Goal: Task Accomplishment & Management: Manage account settings

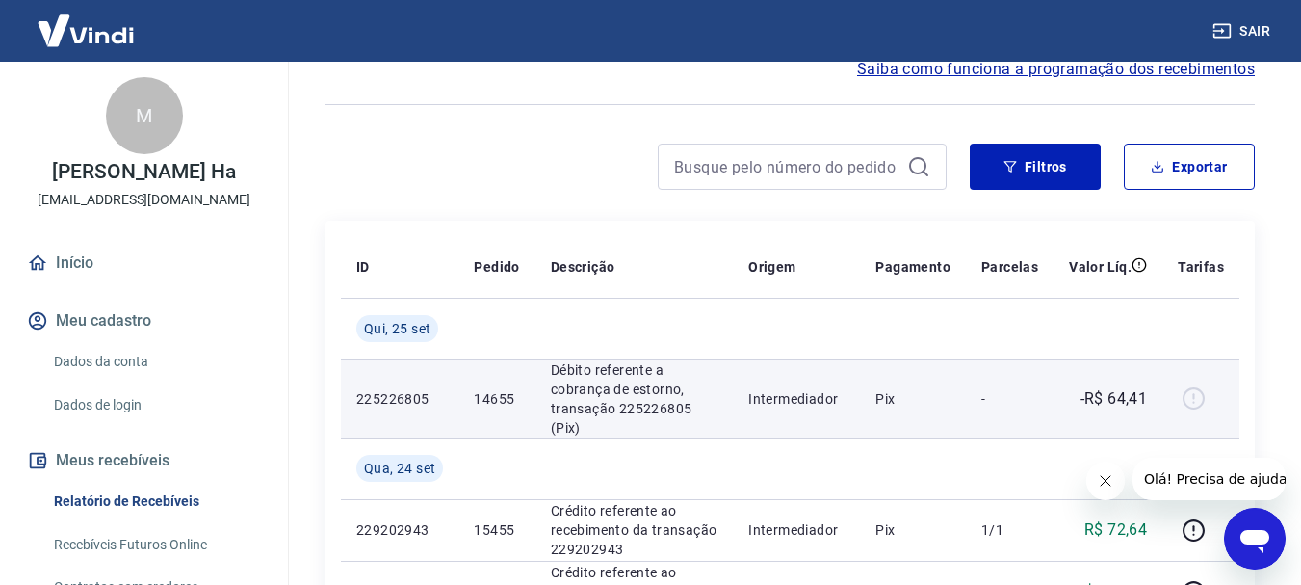
scroll to position [289, 0]
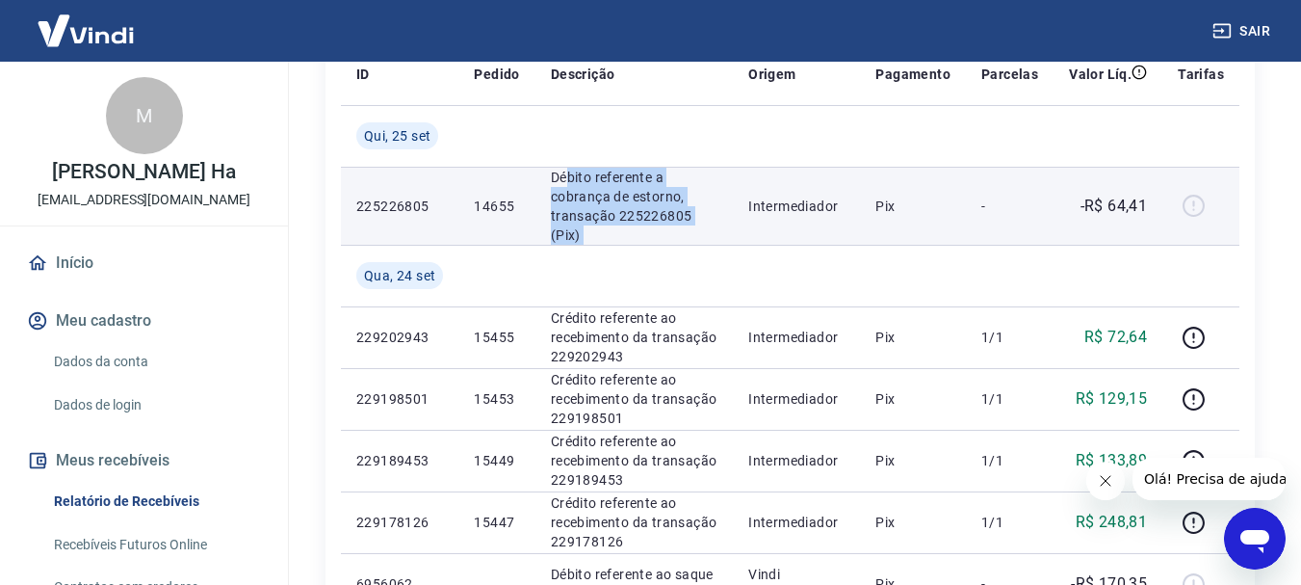
drag, startPoint x: 692, startPoint y: 218, endPoint x: 566, endPoint y: 181, distance: 130.5
click at [566, 181] on tr "225226805 14655 Débito referente a cobrança de estorno, transação 225226805 (Pi…" at bounding box center [790, 206] width 899 height 78
click at [566, 181] on p "Débito referente a cobrança de estorno, transação 225226805 (Pix)" at bounding box center [634, 206] width 167 height 77
click at [449, 193] on td "225226805" at bounding box center [400, 206] width 118 height 78
click at [405, 196] on p "225226805" at bounding box center [399, 205] width 87 height 19
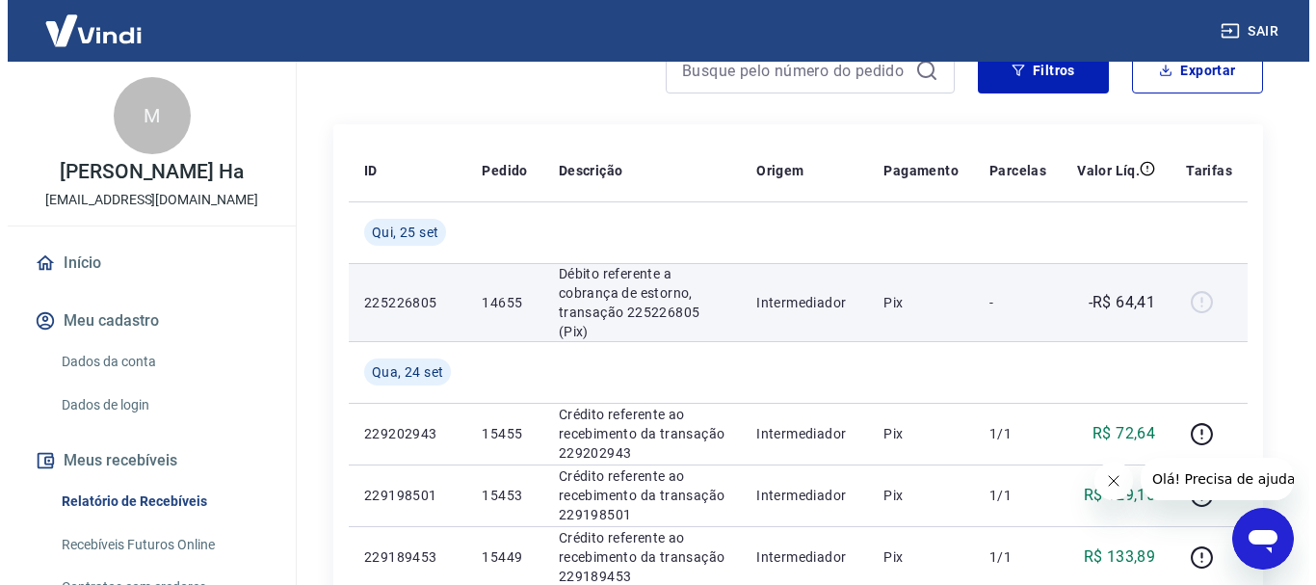
scroll to position [96, 0]
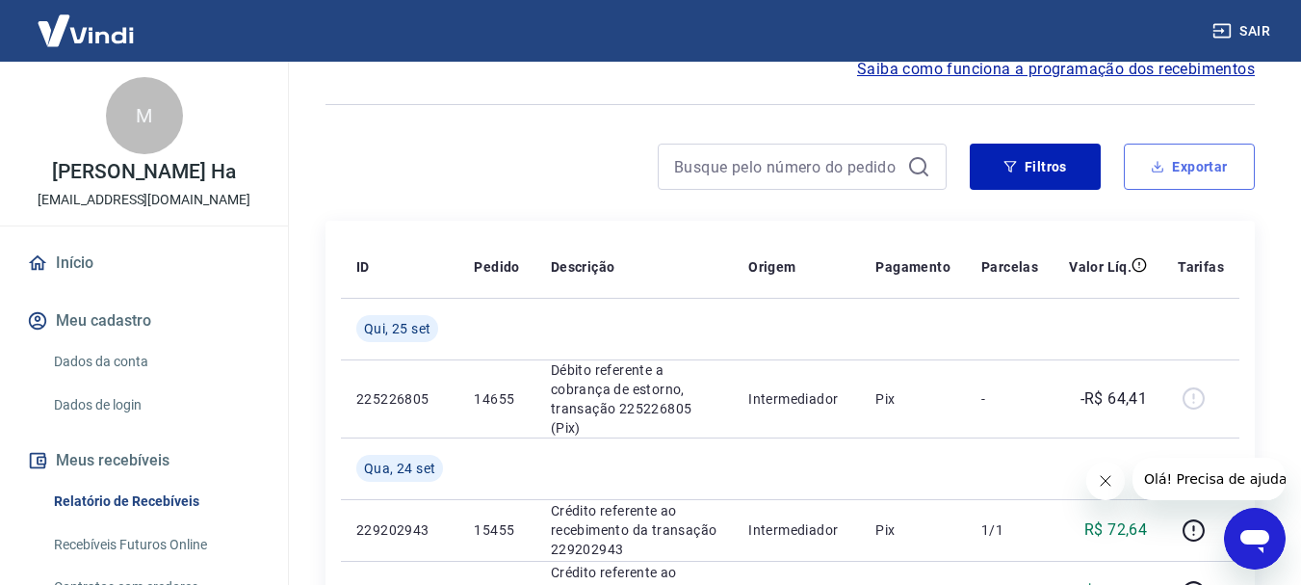
click at [1205, 176] on button "Exportar" at bounding box center [1189, 167] width 131 height 46
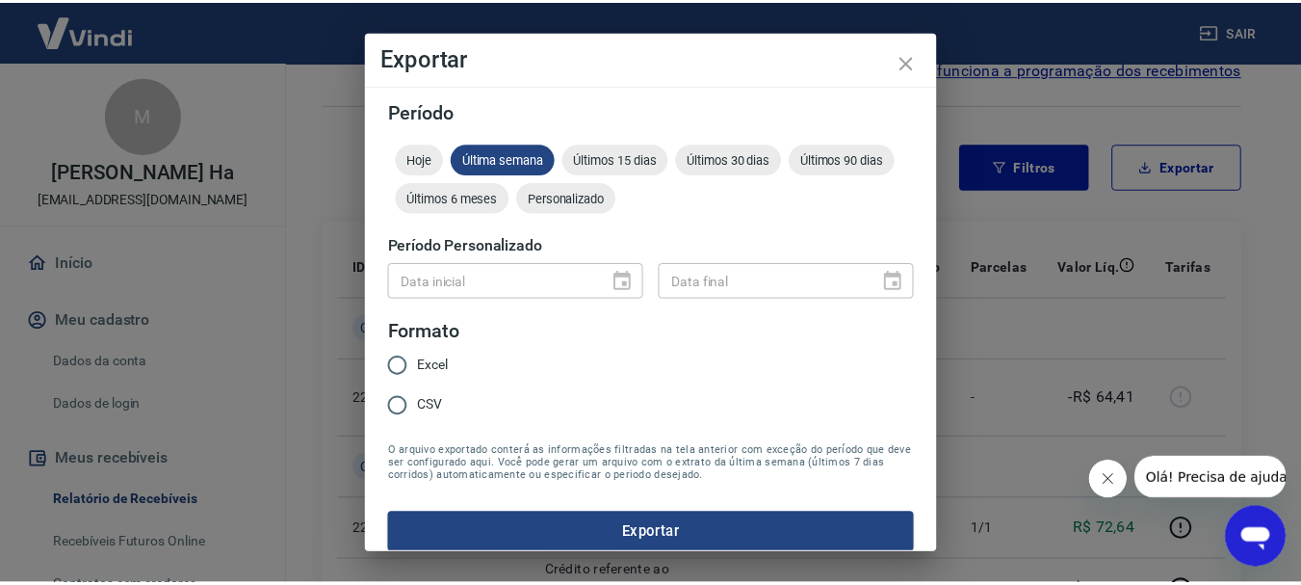
scroll to position [16, 0]
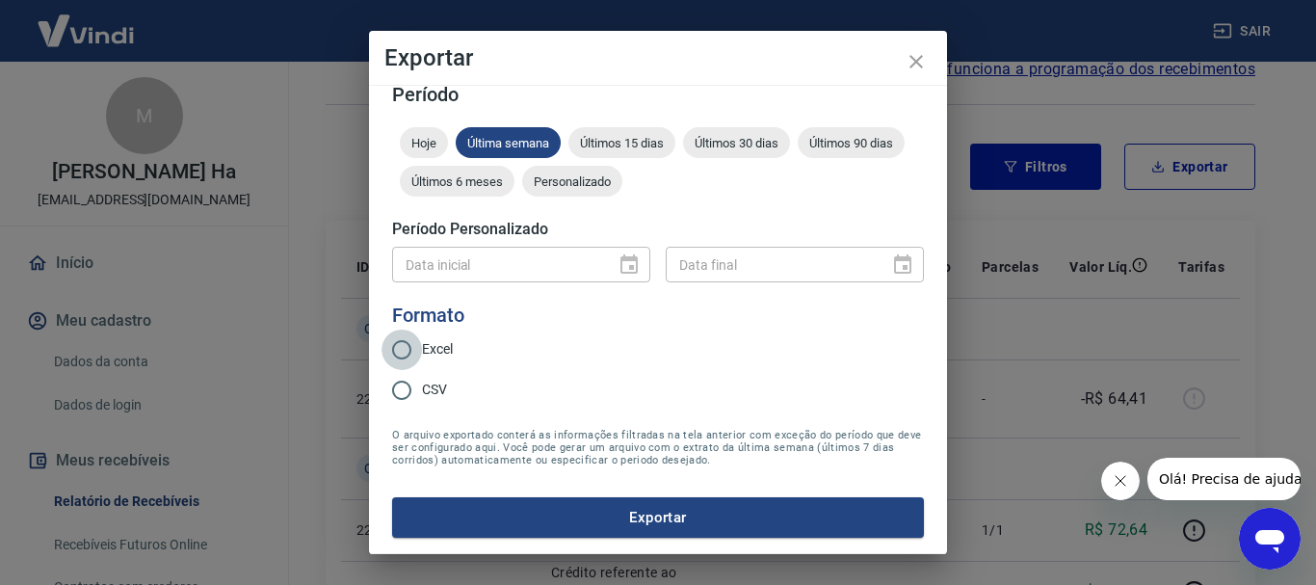
click at [418, 355] on input "Excel" at bounding box center [401, 349] width 40 height 40
radio input "true"
click at [564, 514] on button "Exportar" at bounding box center [658, 517] width 532 height 40
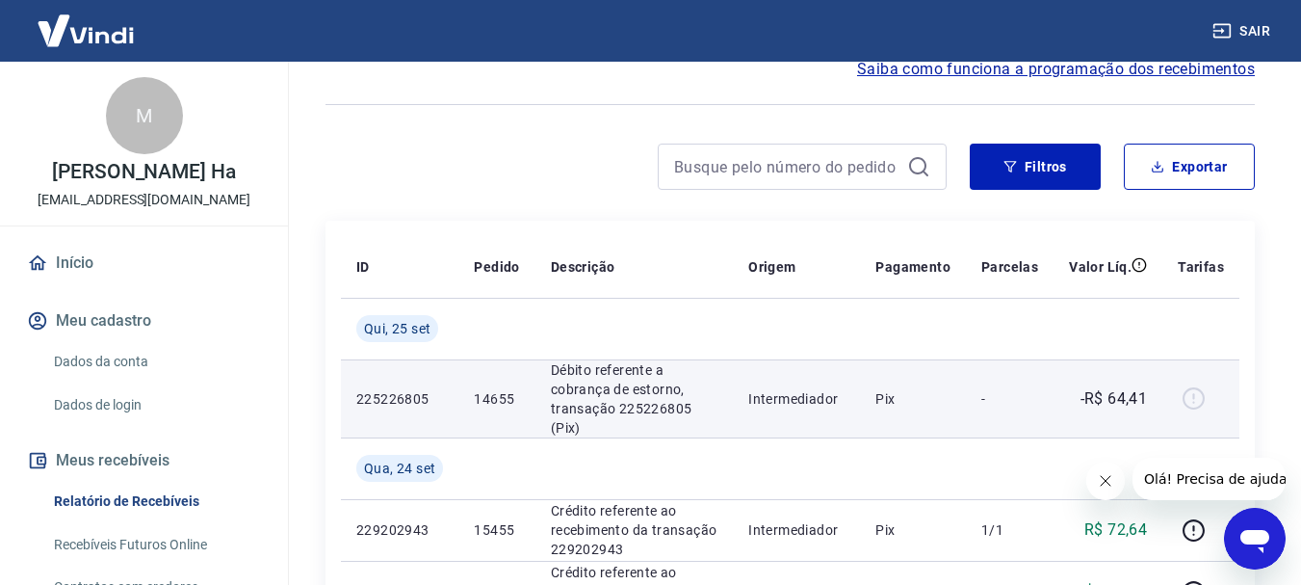
click at [387, 389] on p "225226805" at bounding box center [399, 398] width 87 height 19
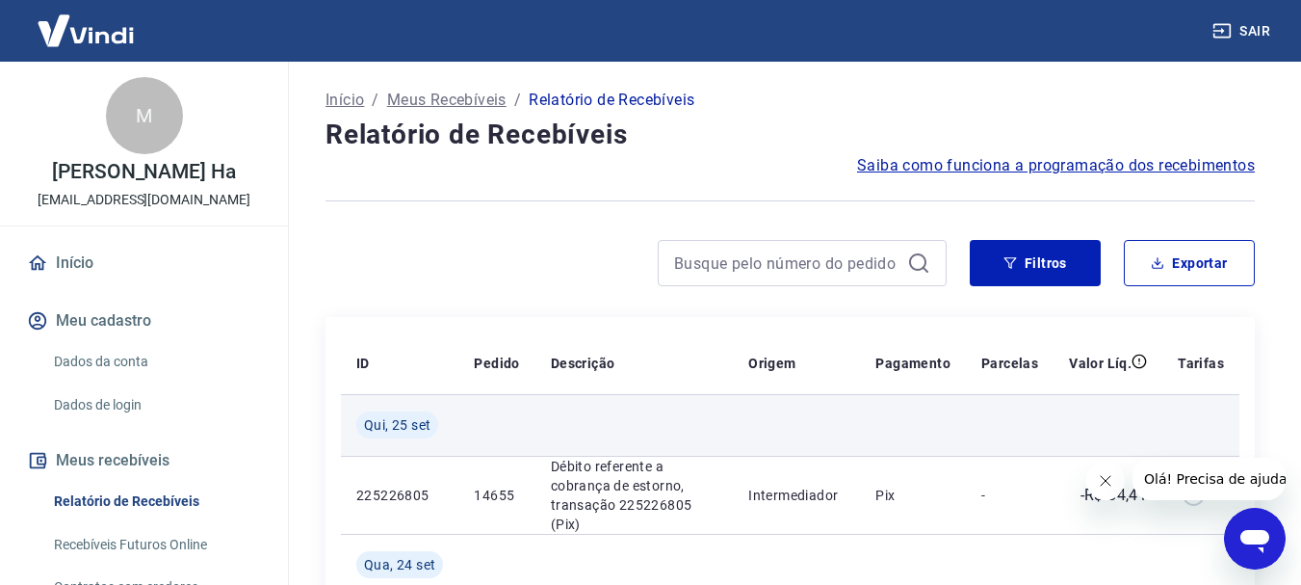
scroll to position [193, 0]
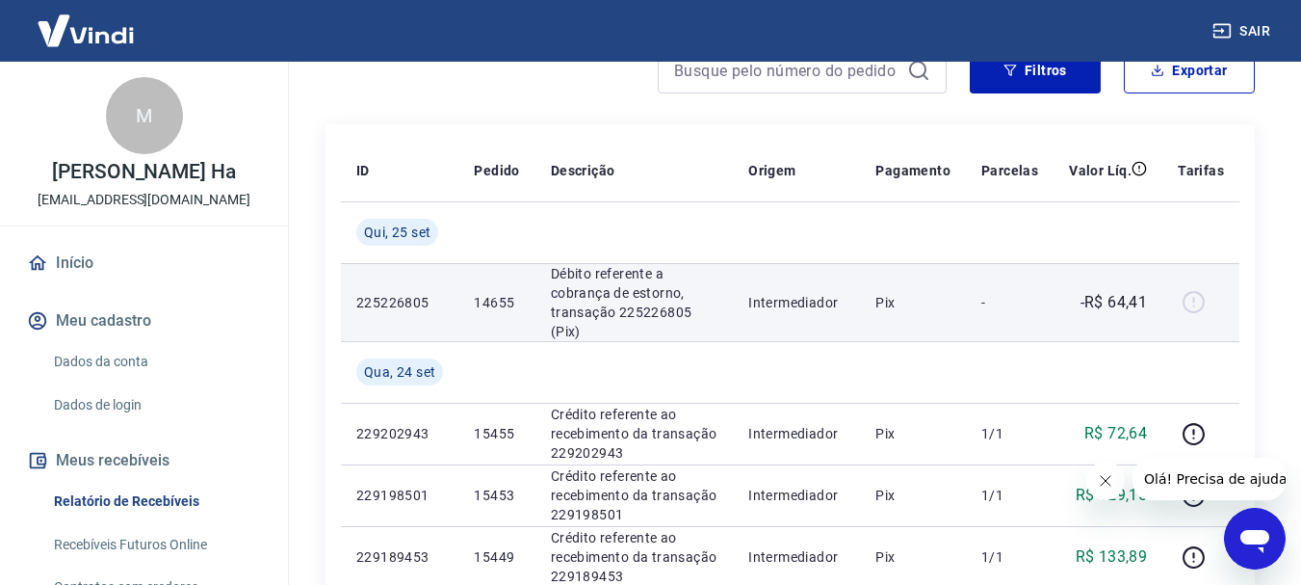
click at [816, 293] on p "Intermediador" at bounding box center [796, 302] width 96 height 19
click at [632, 296] on p "Débito referente a cobrança de estorno, transação 225226805 (Pix)" at bounding box center [634, 302] width 167 height 77
